Goal: Information Seeking & Learning: Learn about a topic

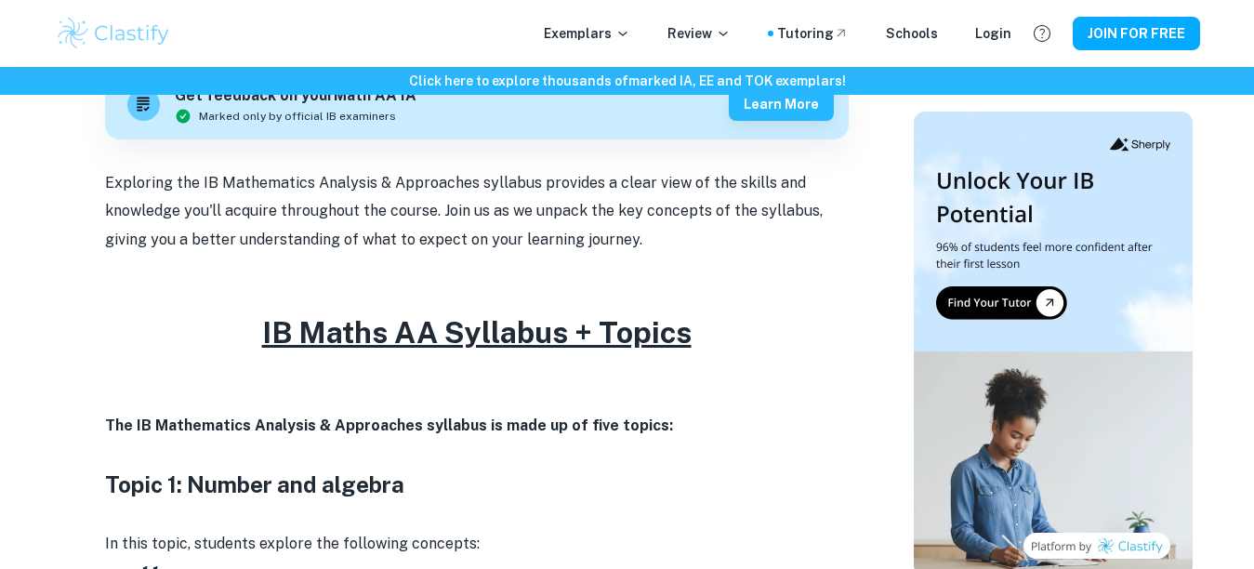
click at [465, 422] on strong "The IB Mathematics Analysis & Approaches syllabus is made up of five topics:" at bounding box center [389, 425] width 568 height 18
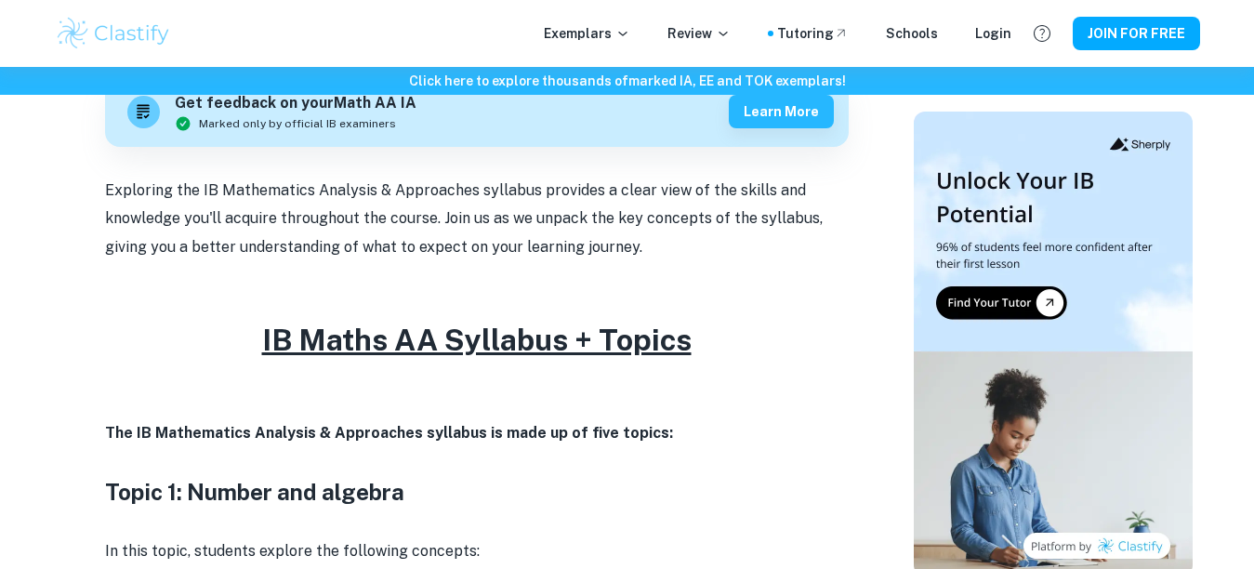
scroll to position [723, 0]
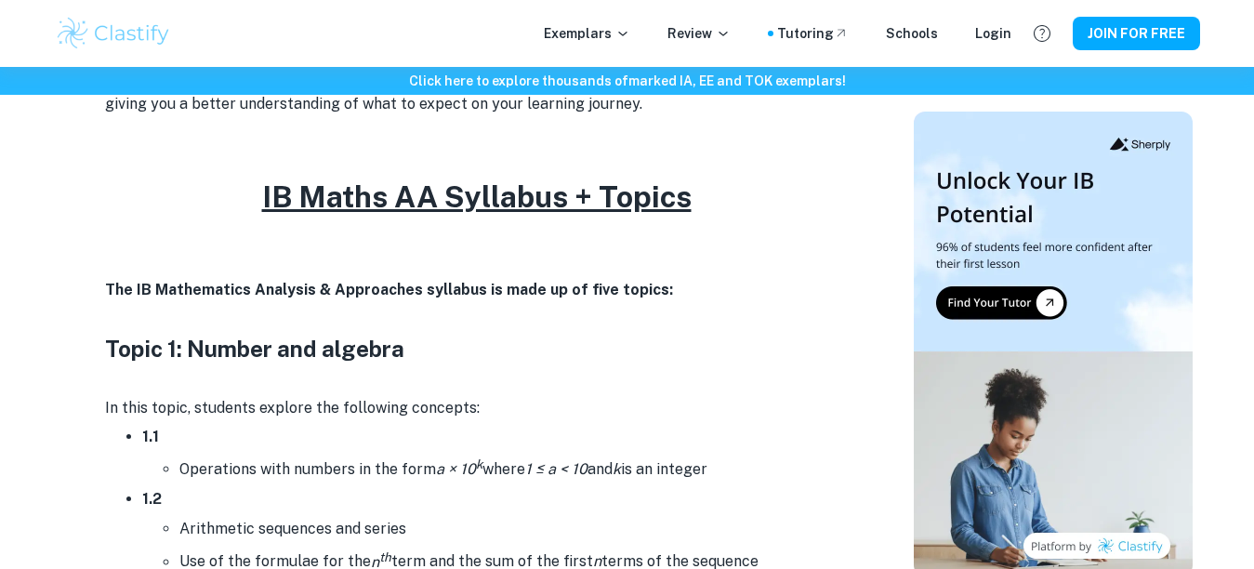
click at [267, 197] on u "IB Maths AA Syllabus + Topics" at bounding box center [476, 196] width 429 height 34
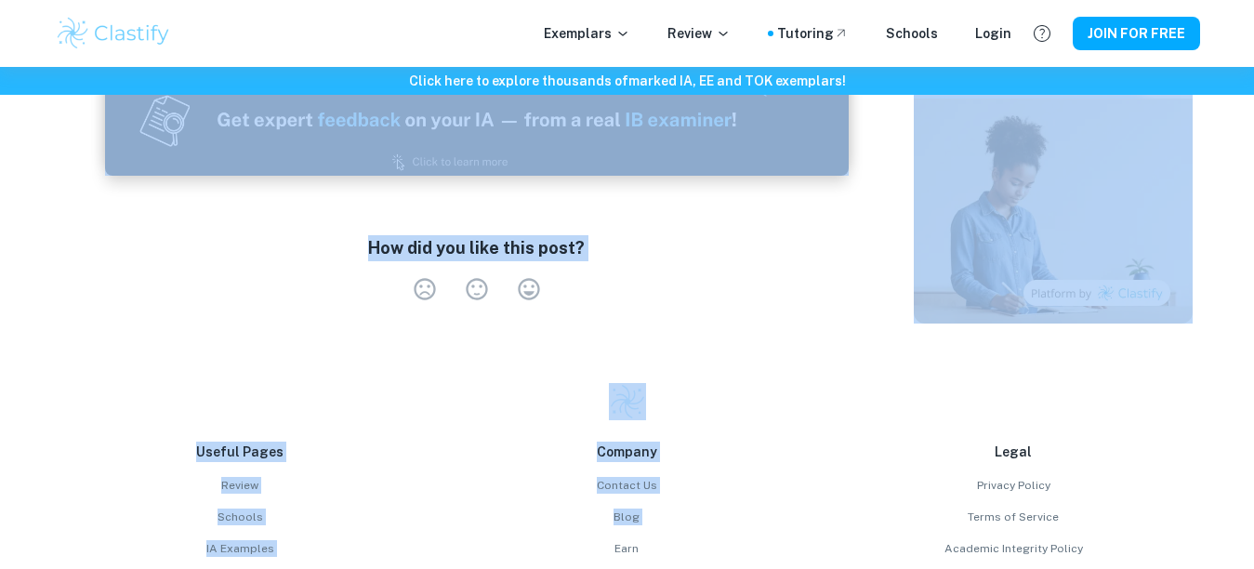
scroll to position [12140, 0]
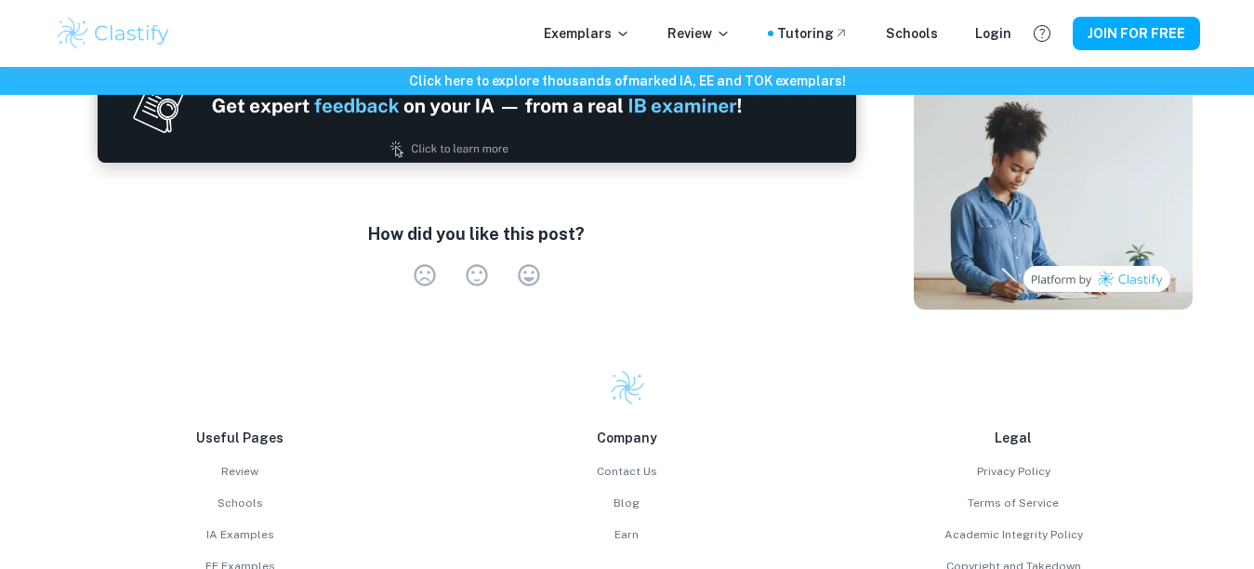
drag, startPoint x: 430, startPoint y: 200, endPoint x: 298, endPoint y: 158, distance: 138.5
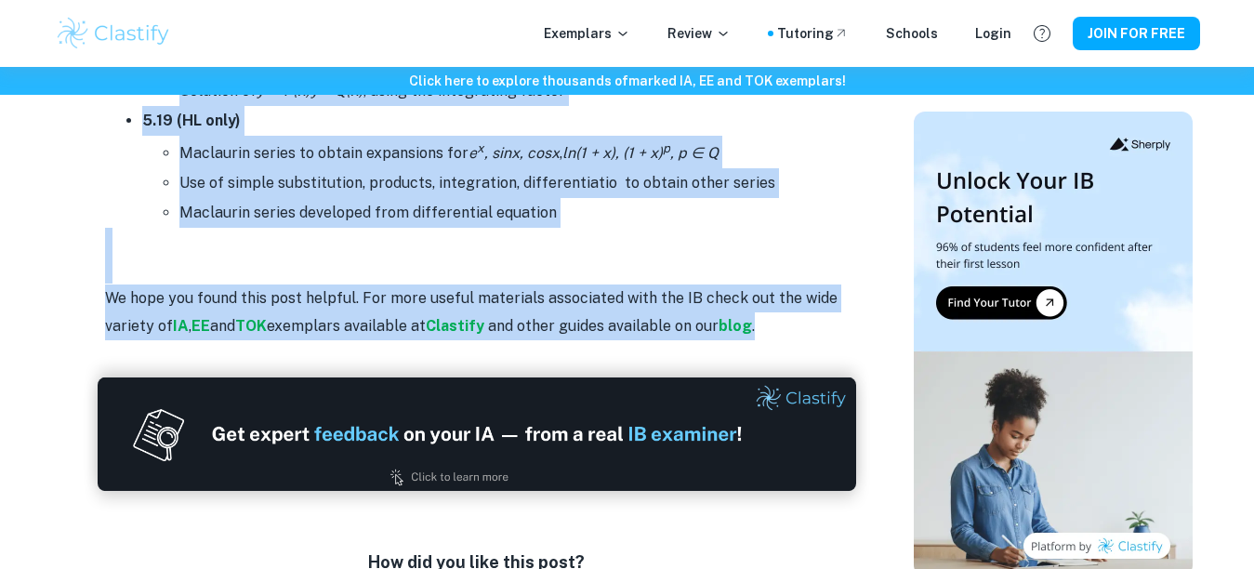
scroll to position [11796, 0]
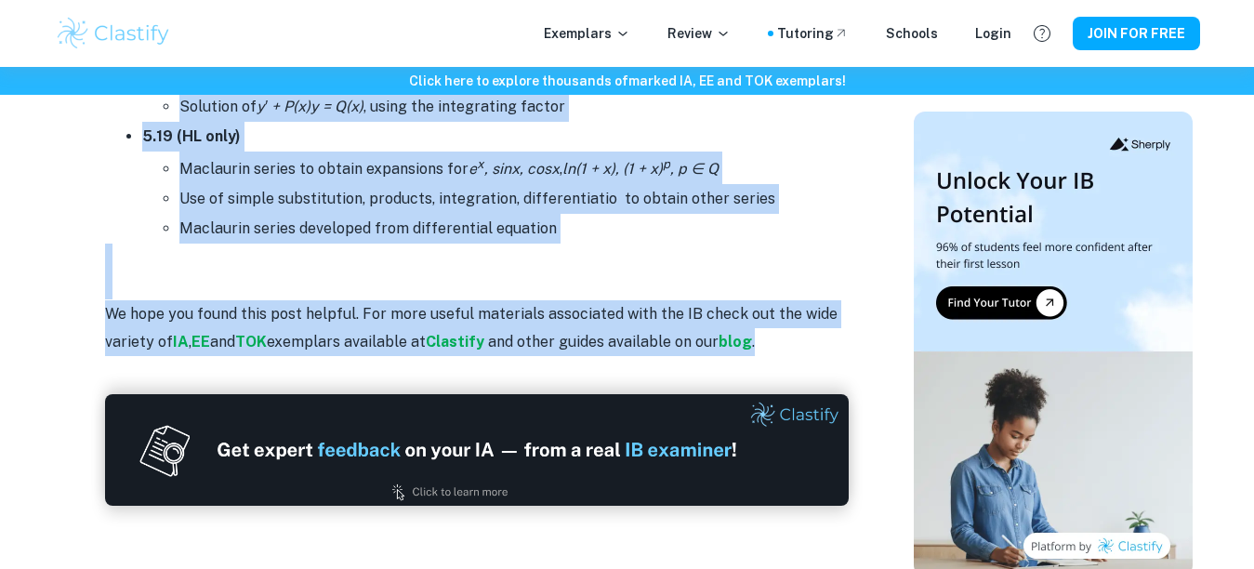
drag, startPoint x: 337, startPoint y: 208, endPoint x: 384, endPoint y: 211, distance: 47.5
click at [384, 211] on li "Use of simple substitution, products, integration, differentiatio to obtain oth…" at bounding box center [513, 199] width 669 height 30
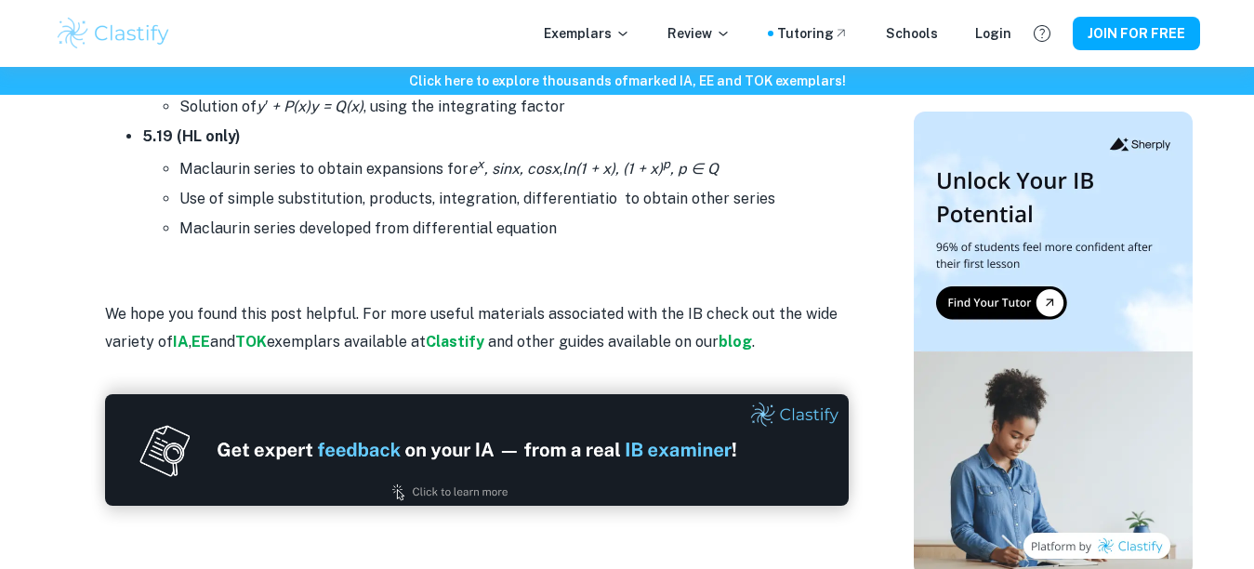
click at [357, 168] on li "Maclaurin series to obtain expansions for e x , sinx, cosx , ln(1 + x), (1 + x)…" at bounding box center [513, 168] width 669 height 33
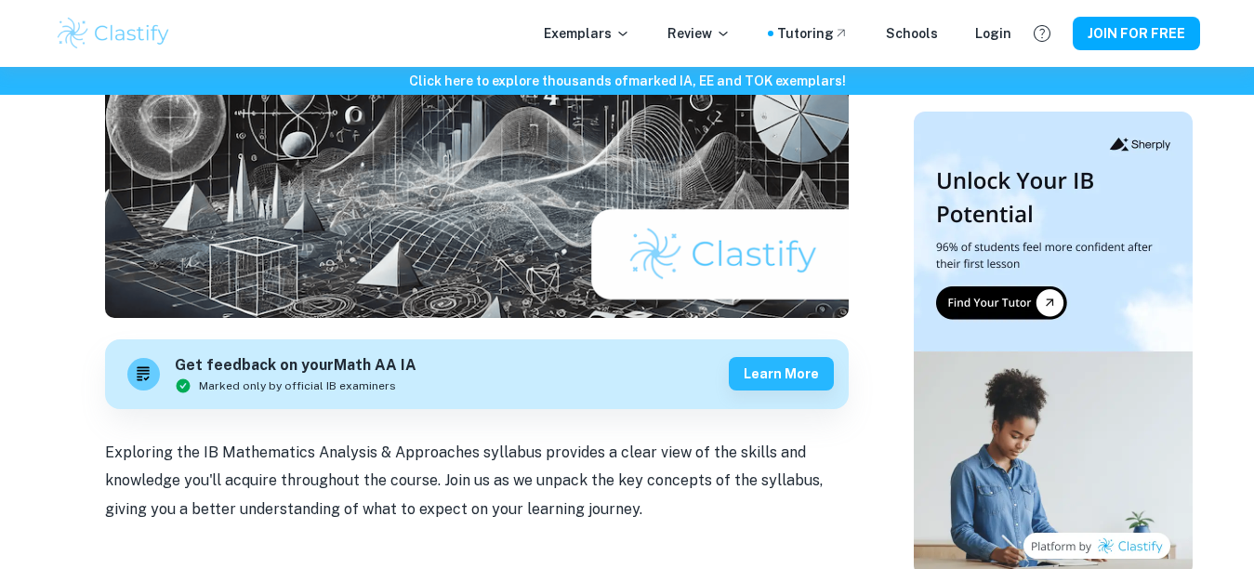
scroll to position [0, 0]
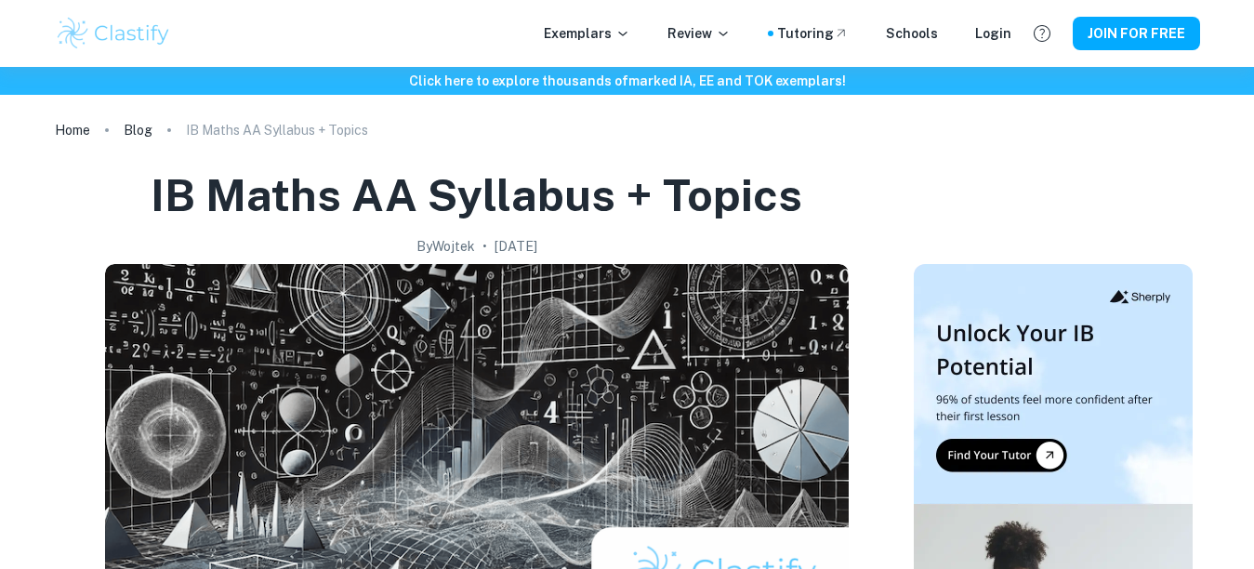
click at [154, 189] on h1 "IB Maths AA Syllabus + Topics" at bounding box center [477, 194] width 652 height 59
click at [157, 191] on h1 "IB Maths AA Syllabus + Topics" at bounding box center [477, 194] width 652 height 59
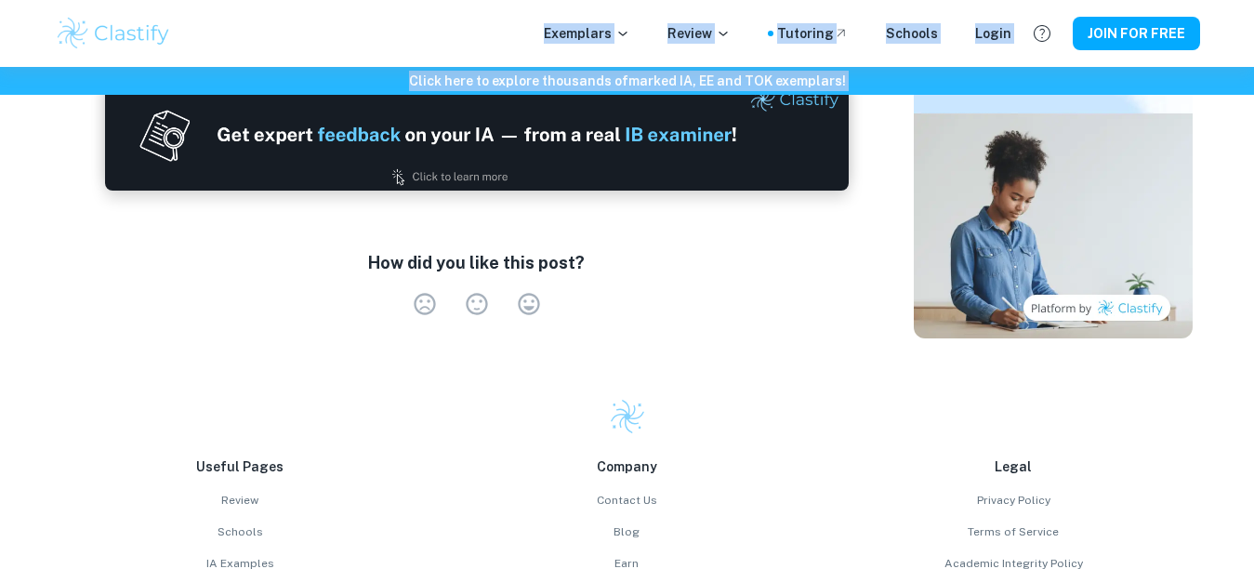
scroll to position [11998, 0]
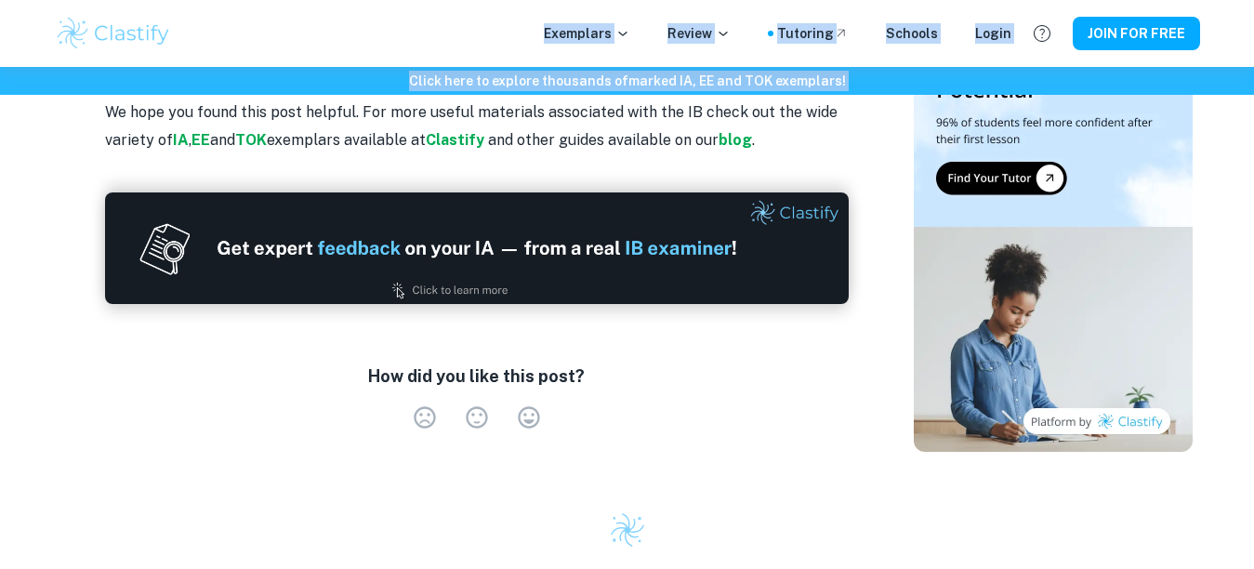
drag, startPoint x: 157, startPoint y: 191, endPoint x: 810, endPoint y: 136, distance: 654.9
drag, startPoint x: 712, startPoint y: 83, endPoint x: 662, endPoint y: 137, distance: 73.7
copy div "LO Ipsum DO Sitametc + Adipis El Seddoe • Tempori 6, 7396 Utl etdolore ma aliq …"
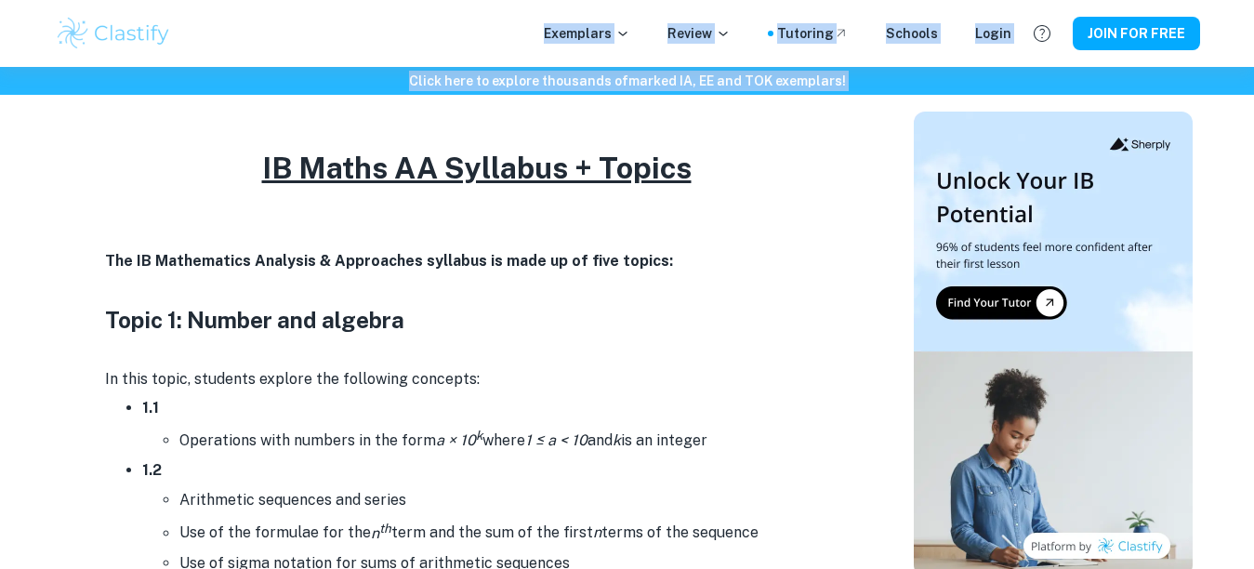
scroll to position [770, 0]
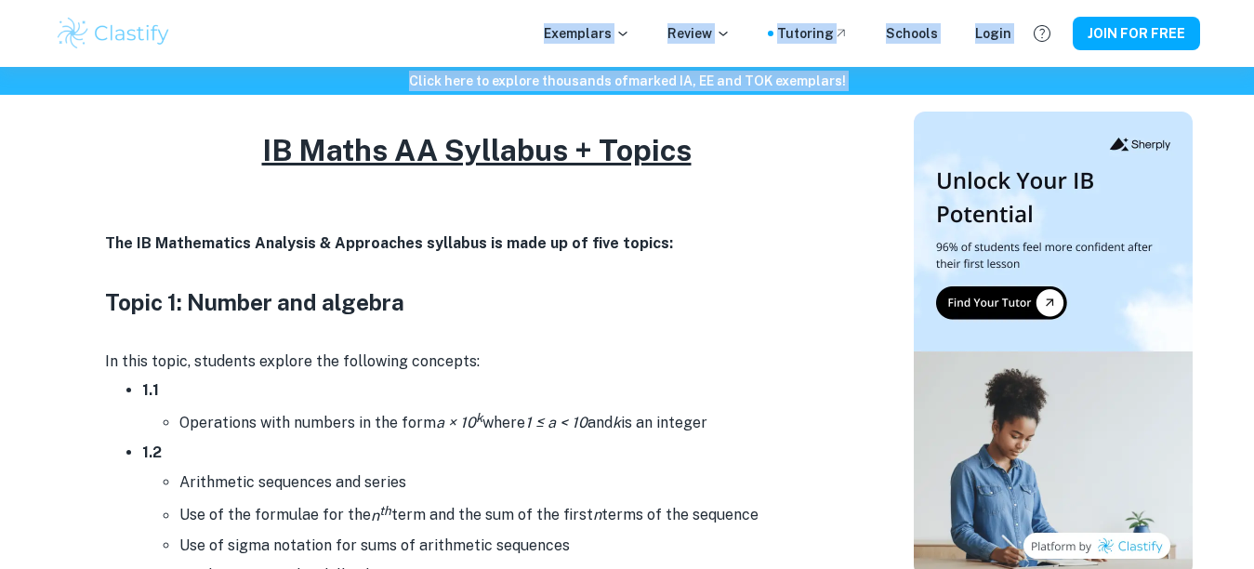
click at [477, 274] on p at bounding box center [477, 271] width 744 height 28
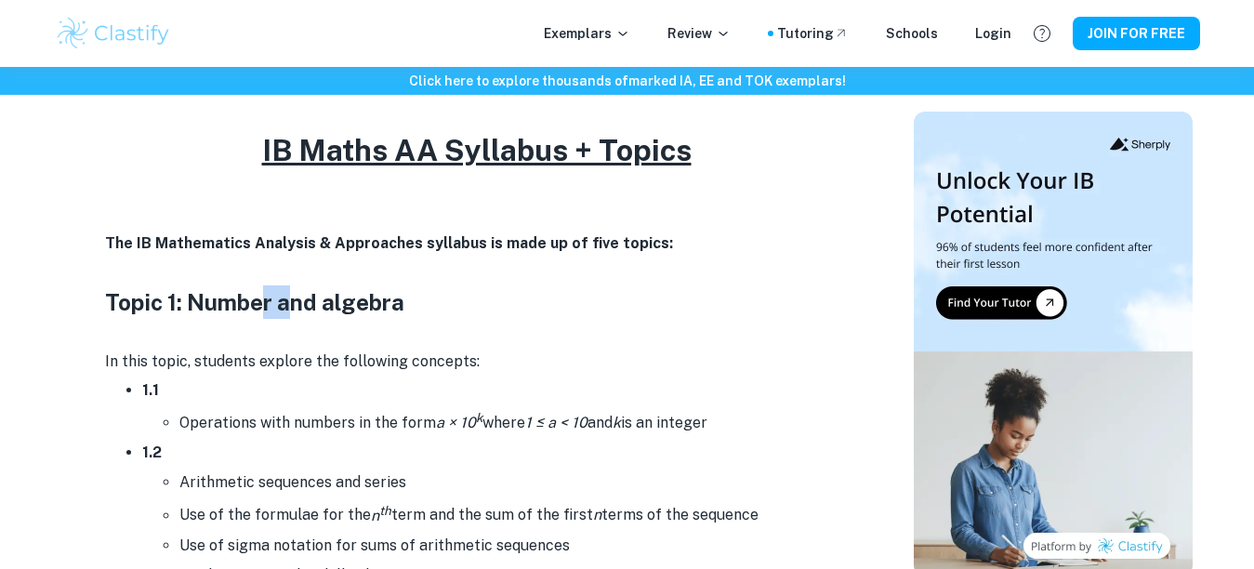
drag, startPoint x: 272, startPoint y: 295, endPoint x: 288, endPoint y: 297, distance: 16.0
click at [288, 297] on strong "Topic 1: Number and algebra" at bounding box center [254, 302] width 299 height 26
click at [185, 303] on strong "Topic 1: Number and algebra" at bounding box center [254, 302] width 299 height 26
drag, startPoint x: 185, startPoint y: 303, endPoint x: 391, endPoint y: 307, distance: 206.4
click at [391, 307] on strong "Topic 1: Number and algebra" at bounding box center [254, 302] width 299 height 26
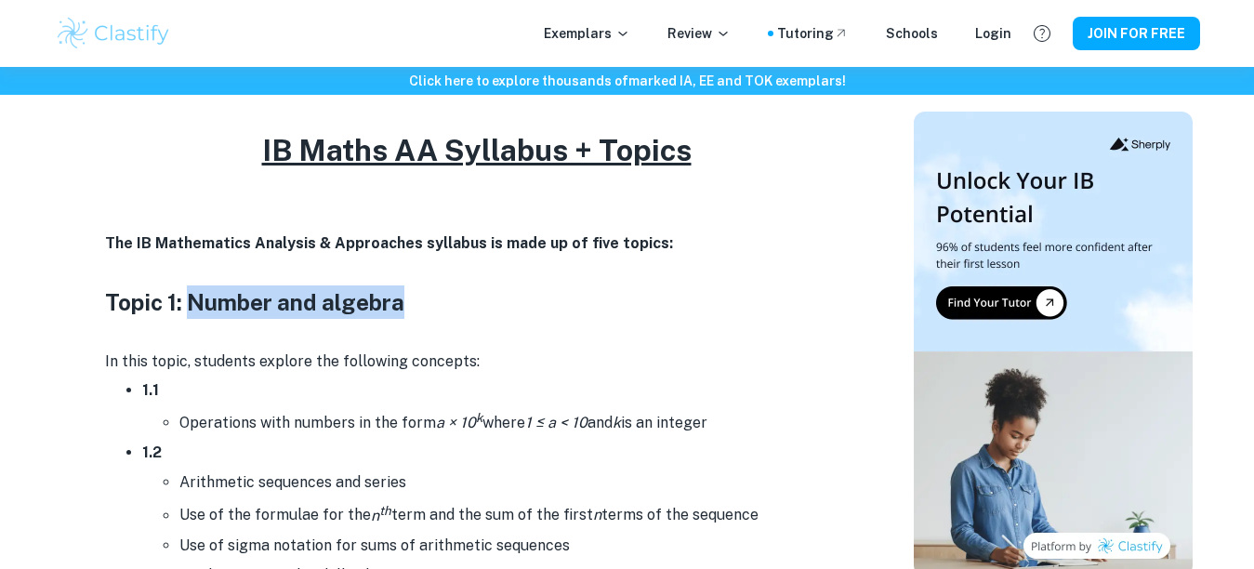
copy strong "Number and algebra"
